Goal: Task Accomplishment & Management: Manage account settings

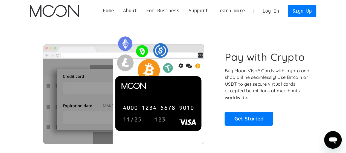
click at [119, 12] on link "Home" at bounding box center [108, 10] width 20 height 7
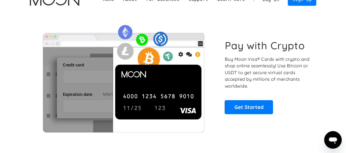
scroll to position [4, 0]
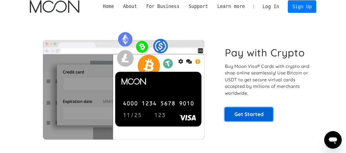
click at [252, 114] on link "Get Started" at bounding box center [249, 114] width 48 height 14
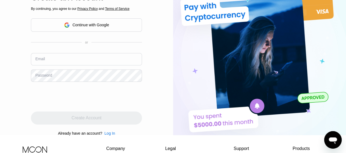
scroll to position [33, 0]
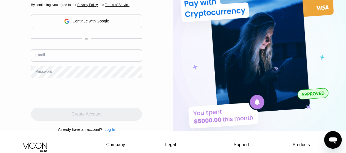
click at [59, 57] on input "text" at bounding box center [86, 55] width 111 height 12
type input "[EMAIL_ADDRESS][DOMAIN_NAME]"
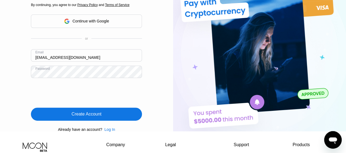
click at [76, 117] on div "Create Account" at bounding box center [87, 113] width 30 height 5
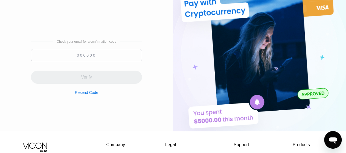
paste input "693841"
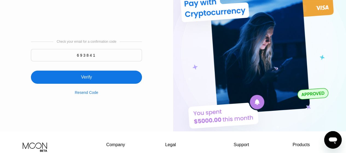
type input "693841"
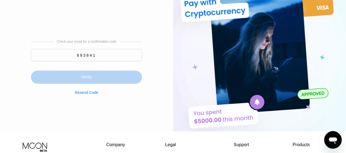
click at [91, 77] on div "Verify" at bounding box center [86, 76] width 11 height 5
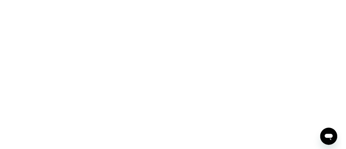
scroll to position [0, 0]
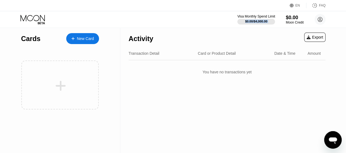
drag, startPoint x: 235, startPoint y: 16, endPoint x: 272, endPoint y: 22, distance: 37.4
click at [272, 22] on div "Visa Monthly Spend Limit $0.00 / $4,000.00 $0.00 Moon Credit [EMAIL_ADDRESS][DO…" at bounding box center [173, 19] width 346 height 16
click at [232, 16] on div "Visa Monthly Spend Limit $0.00 / $4,000.00 $0.00 Moon Credit [EMAIL_ADDRESS][DO…" at bounding box center [173, 19] width 346 height 16
drag, startPoint x: 236, startPoint y: 15, endPoint x: 267, endPoint y: 16, distance: 30.9
click at [267, 16] on div "Visa Monthly Spend Limit $0.00 / $4,000.00 $0.00 Moon Credit [EMAIL_ADDRESS][DO…" at bounding box center [173, 19] width 346 height 16
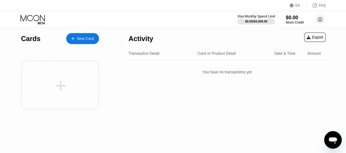
click at [267, 16] on div "Visa Monthly Spend Limit" at bounding box center [257, 17] width 38 height 4
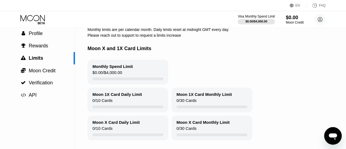
scroll to position [29, 0]
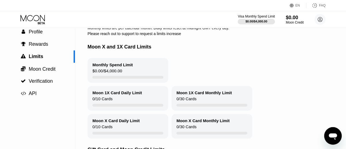
drag, startPoint x: 90, startPoint y: 66, endPoint x: 136, endPoint y: 73, distance: 46.1
click at [136, 73] on div "Monthly Spend Limit $0.00 / $4,000.00" at bounding box center [128, 70] width 81 height 25
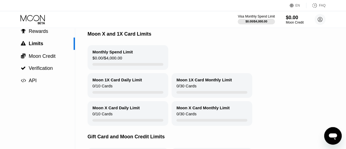
scroll to position [44, 0]
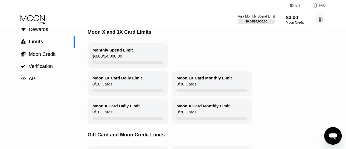
drag, startPoint x: 83, startPoint y: 34, endPoint x: 158, endPoint y: 50, distance: 75.9
click at [158, 50] on div "Settings  Profile  Rewards  Limits  Moon Credit  Verification  API Limits…" at bounding box center [173, 80] width 346 height 193
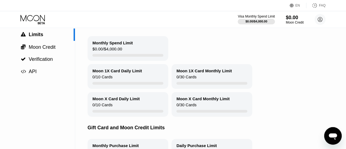
scroll to position [56, 0]
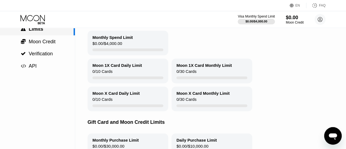
click at [36, 30] on span "Limits" at bounding box center [36, 28] width 15 height 5
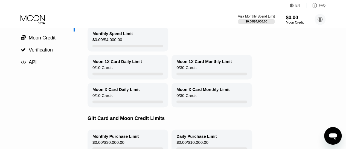
scroll to position [64, 0]
